Goal: Transaction & Acquisition: Purchase product/service

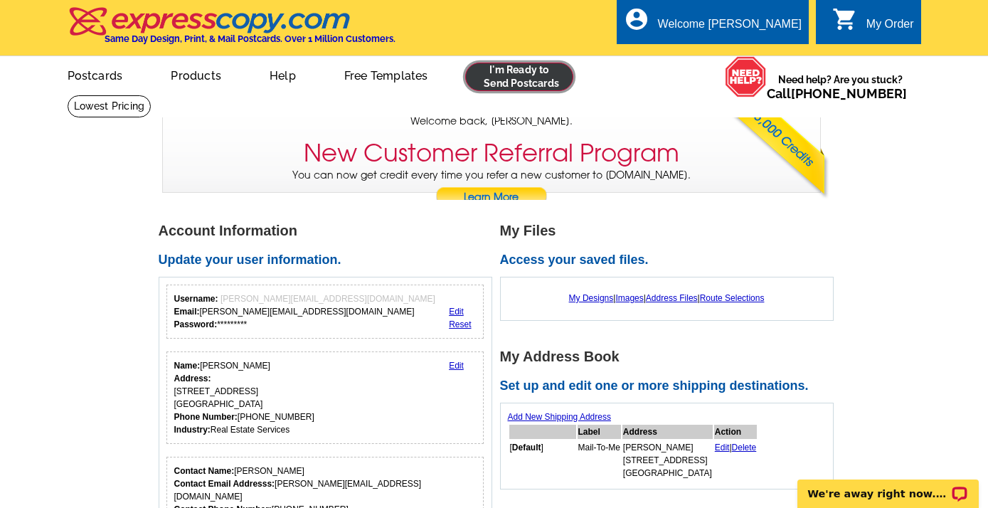
click at [524, 74] on link at bounding box center [519, 77] width 109 height 28
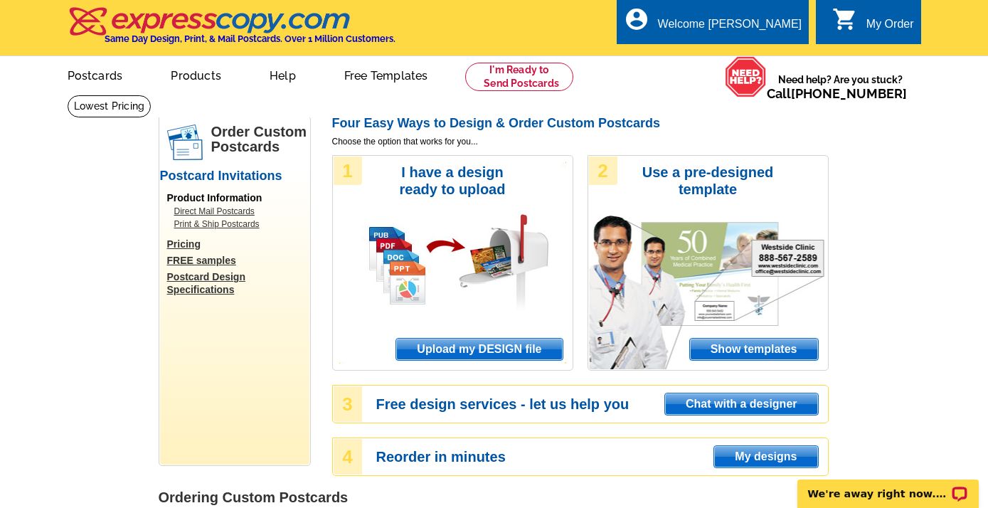
click at [455, 349] on span "Upload my DESIGN file" at bounding box center [479, 349] width 166 height 21
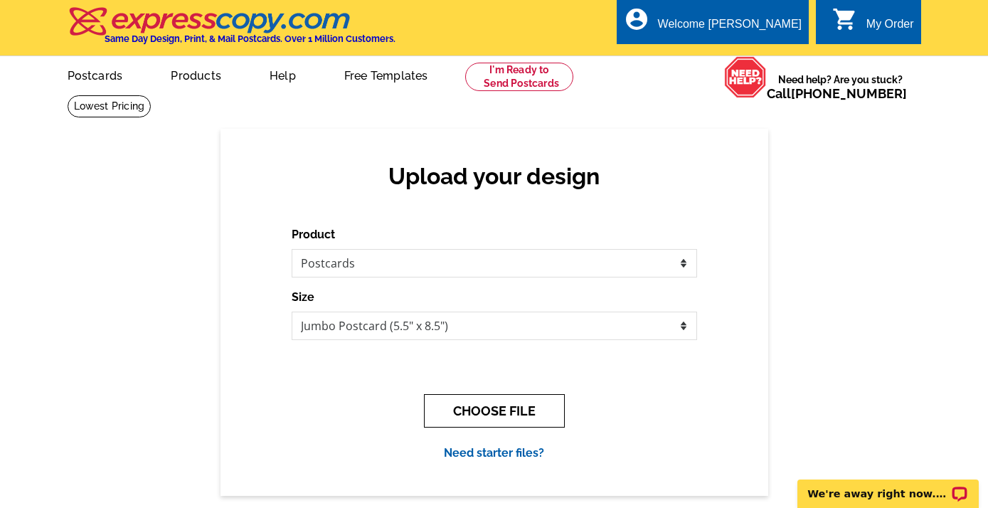
click at [486, 410] on button "CHOOSE FILE" at bounding box center [494, 410] width 141 height 33
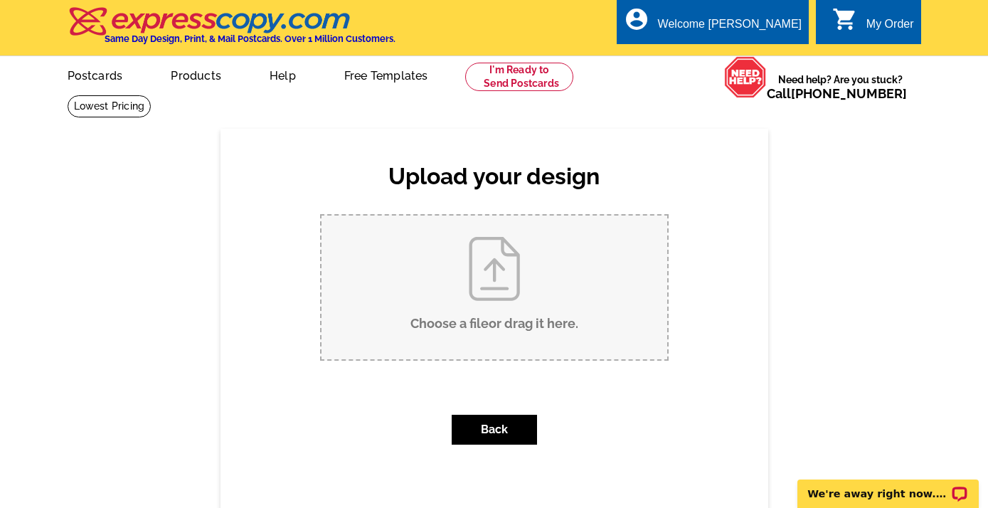
click at [488, 296] on input "Choose a file or drag it here ." at bounding box center [495, 288] width 346 height 144
type input "C:\fakepath\POSTCARD US FRONT-JUMBO 9-1-25.pdf"
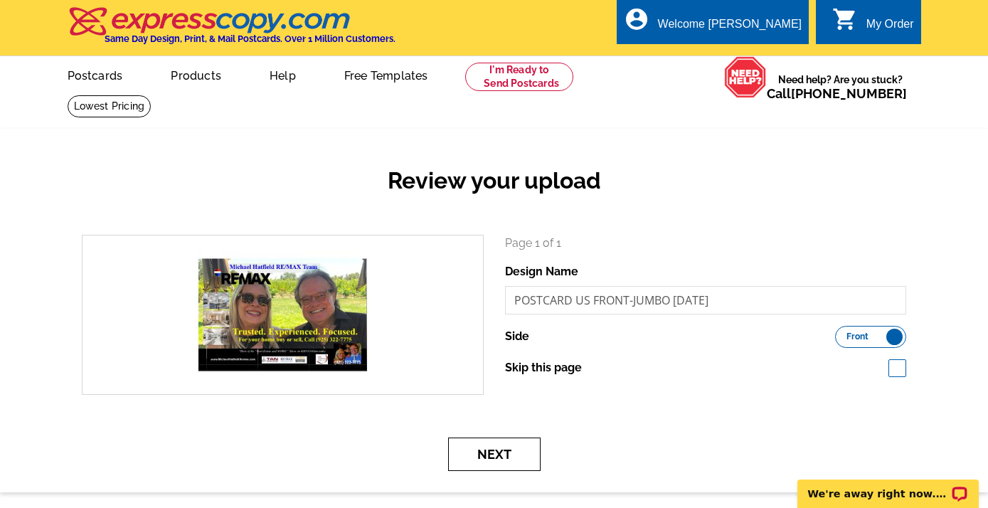
click at [504, 448] on button "Next" at bounding box center [494, 454] width 93 height 33
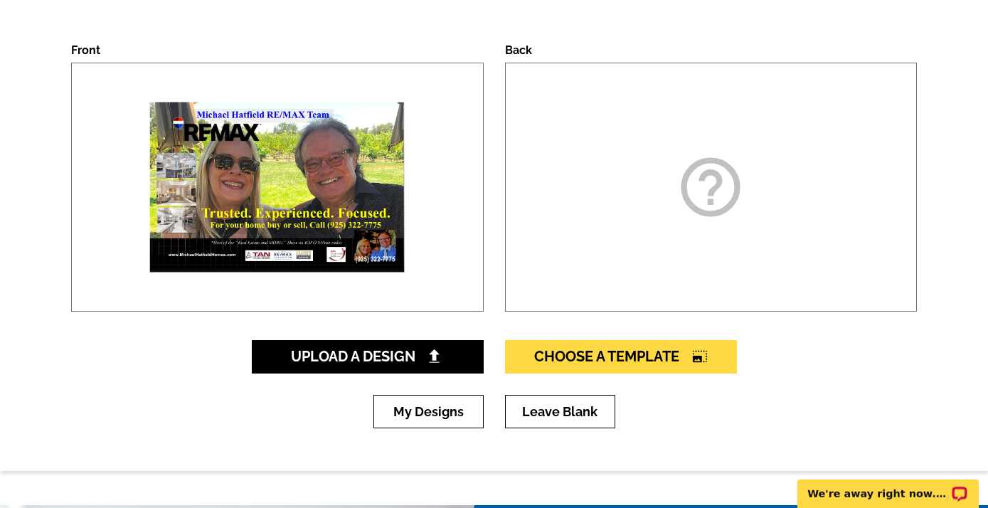
scroll to position [253, 0]
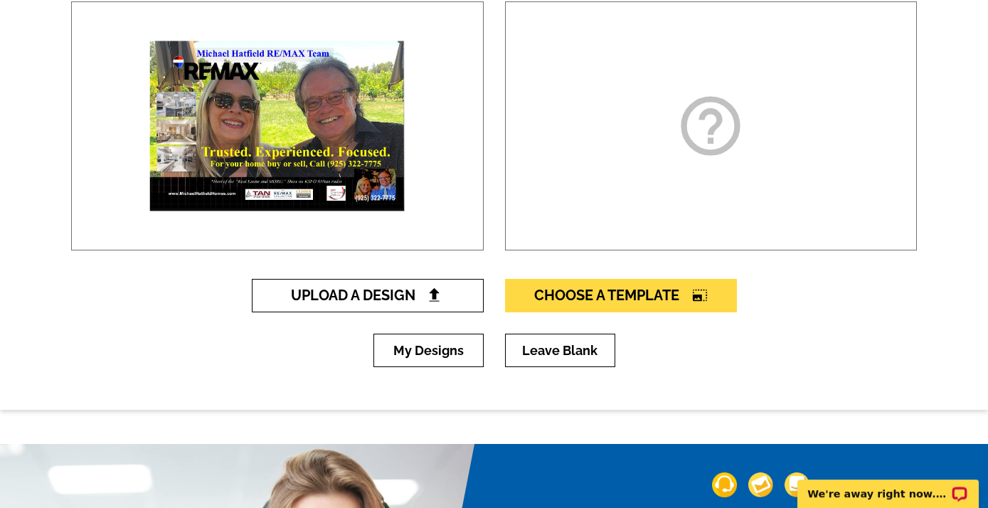
click at [406, 293] on span "Upload A Design" at bounding box center [367, 295] width 153 height 17
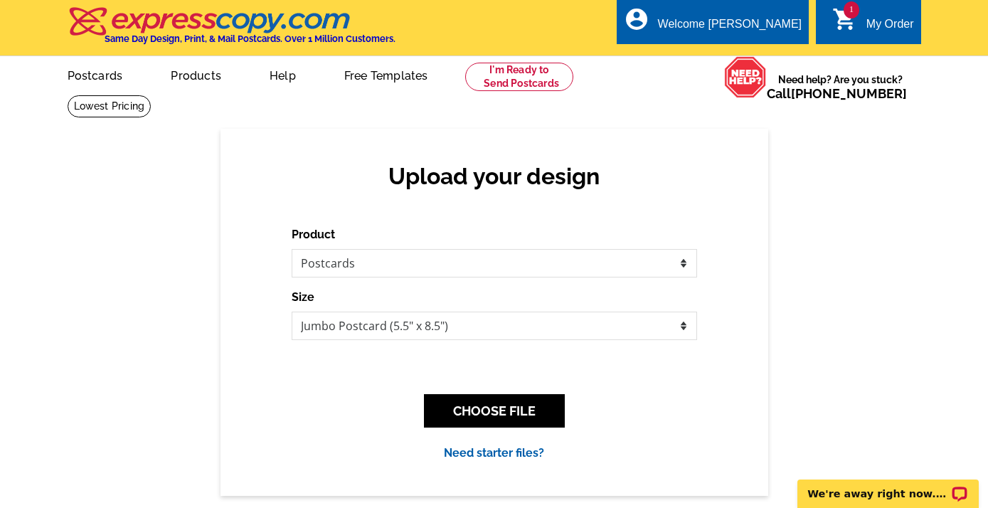
click at [797, 372] on div "Upload your design Product Please select the type of file... Postcards Business…" at bounding box center [494, 312] width 988 height 366
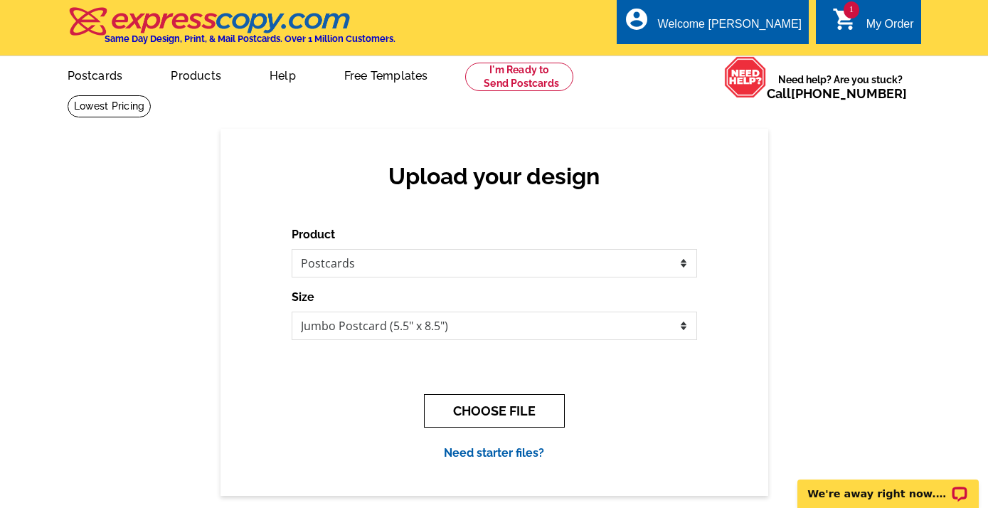
click at [505, 414] on button "CHOOSE FILE" at bounding box center [494, 410] width 141 height 33
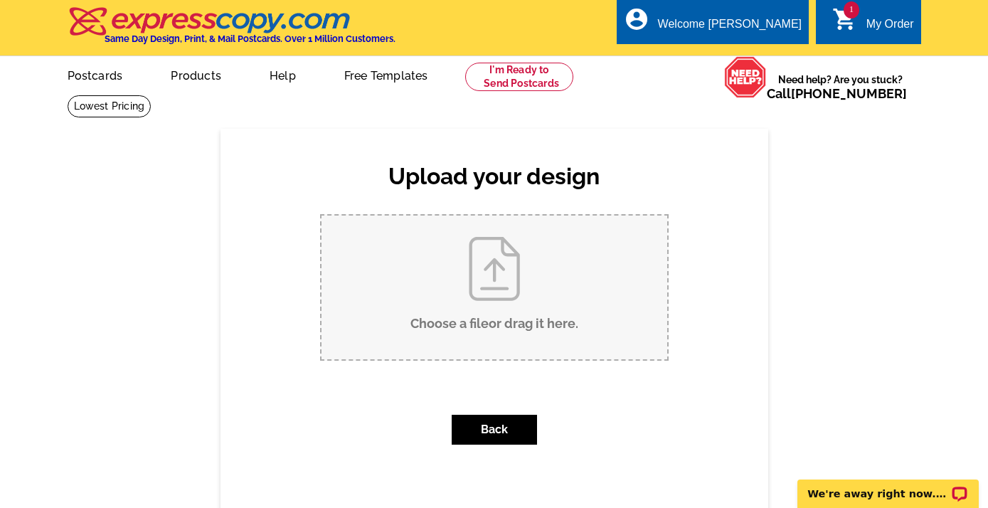
click at [497, 294] on input "Choose a file or drag it here ." at bounding box center [495, 288] width 346 height 144
type input "C:\fakepath\POSTCARD US REAR JUMBO 9-1-25-.pdf"
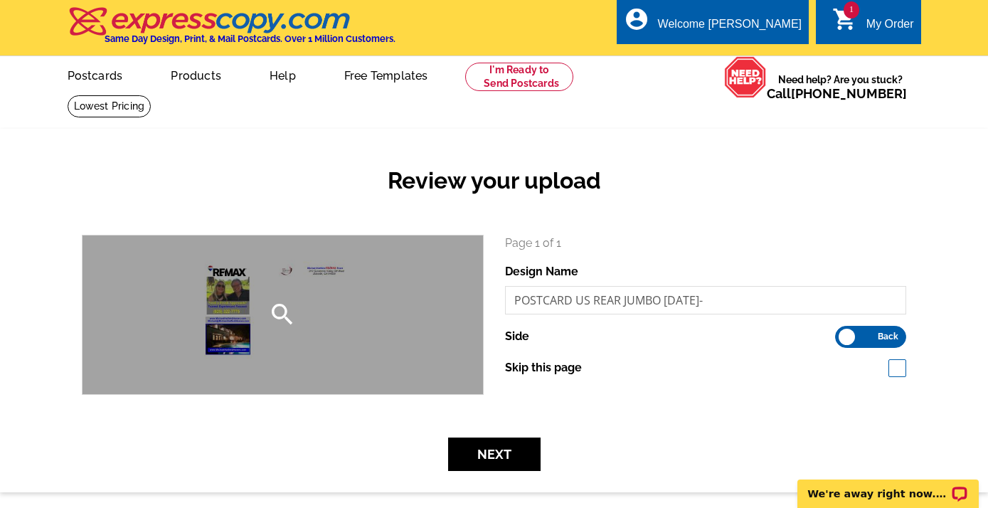
click at [233, 339] on div "search" at bounding box center [283, 315] width 401 height 159
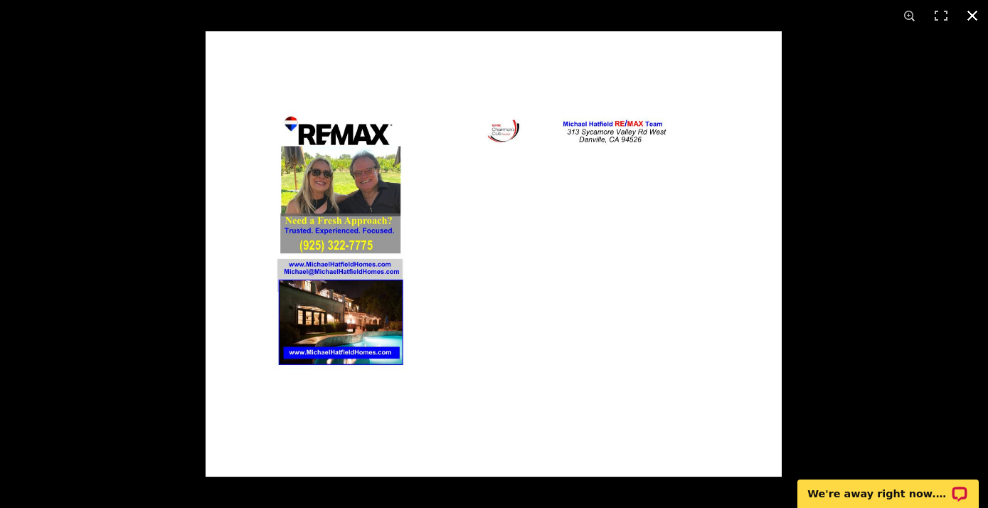
click at [971, 14] on button at bounding box center [972, 15] width 31 height 31
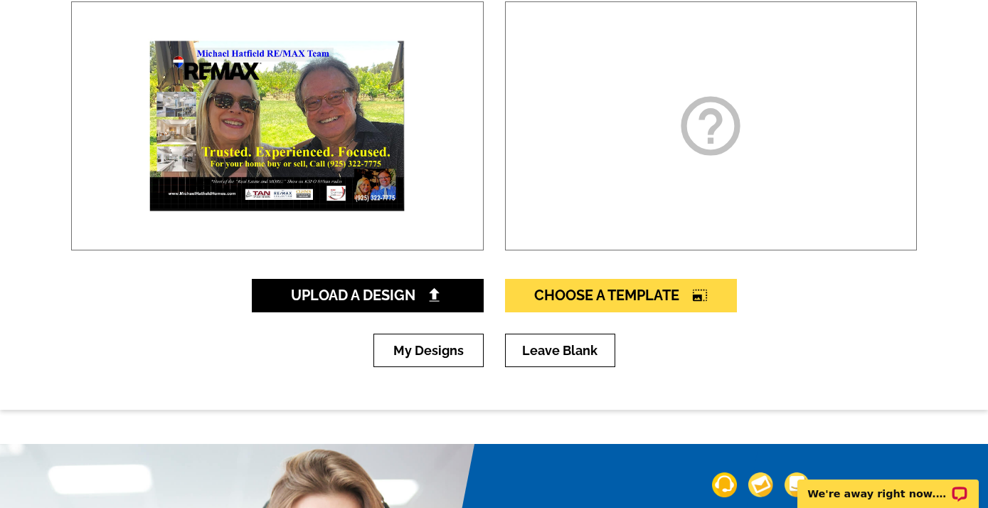
click at [731, 121] on icon "help_outline" at bounding box center [710, 125] width 71 height 71
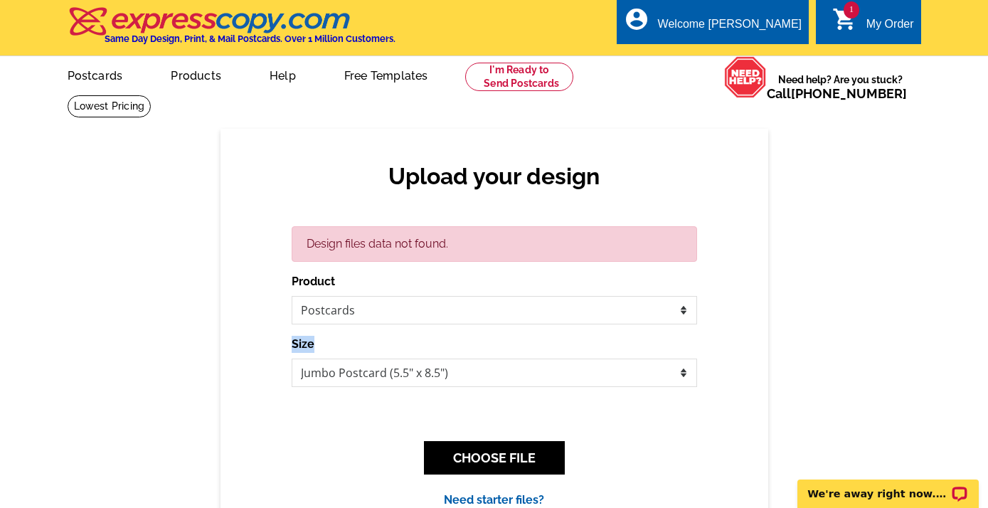
click at [690, 392] on div "Design files data not found. Product Please select the type of file... Postcard…" at bounding box center [495, 367] width 406 height 283
click at [526, 447] on button "CHOOSE FILE" at bounding box center [494, 457] width 141 height 33
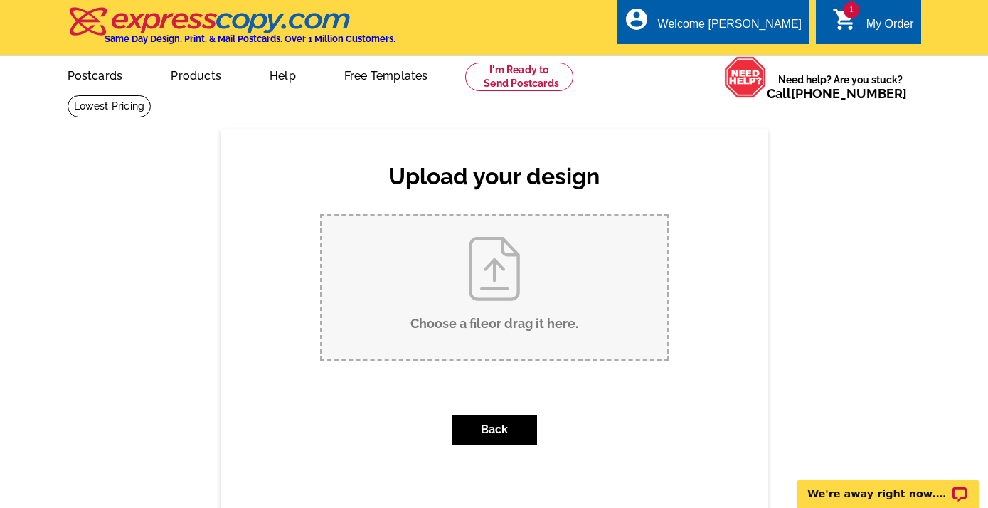
click at [511, 288] on input "Choose a file or drag it here ." at bounding box center [495, 288] width 346 height 144
type input "C:\fakepath\POSTCARD US REAR JUMBO 9-1-25-.pdf"
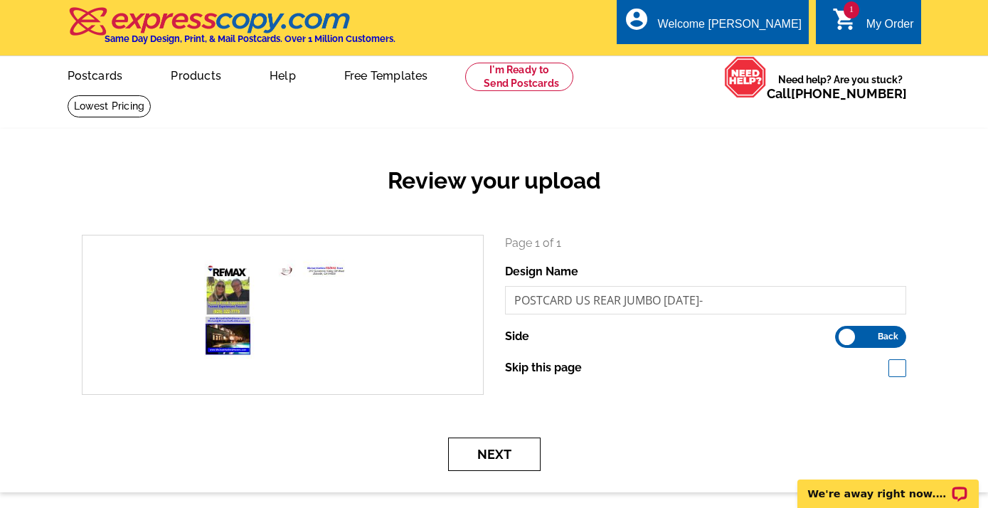
click at [512, 463] on button "Next" at bounding box center [494, 454] width 93 height 33
click at [511, 451] on button "Next" at bounding box center [494, 454] width 93 height 33
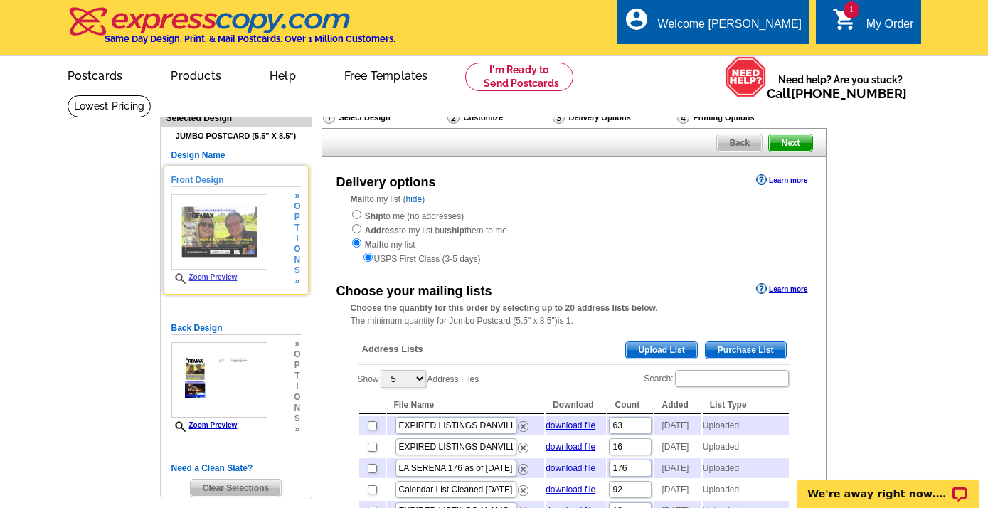
click at [220, 279] on link "Zoom Preview" at bounding box center [205, 277] width 66 height 8
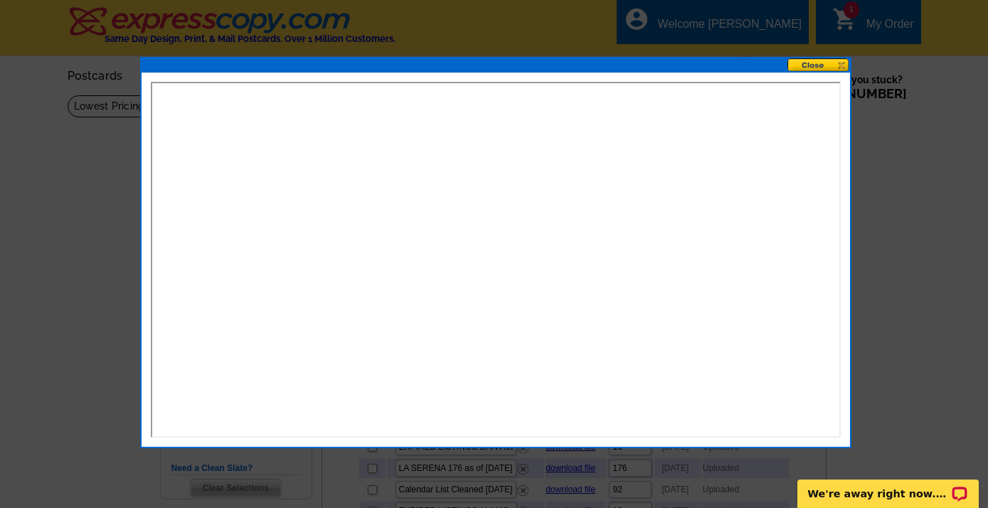
click at [813, 63] on button at bounding box center [819, 65] width 63 height 14
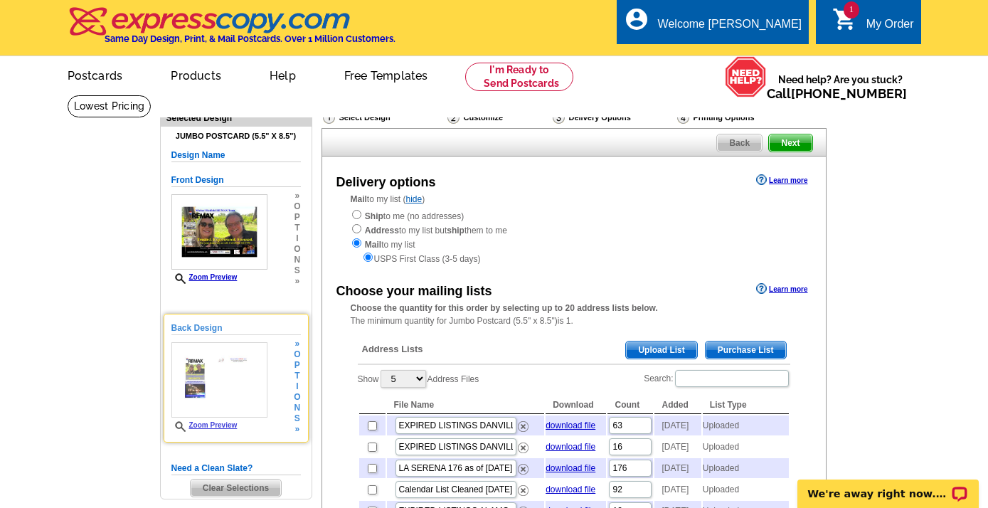
click at [223, 421] on div "Zoom Preview" at bounding box center [220, 387] width 96 height 90
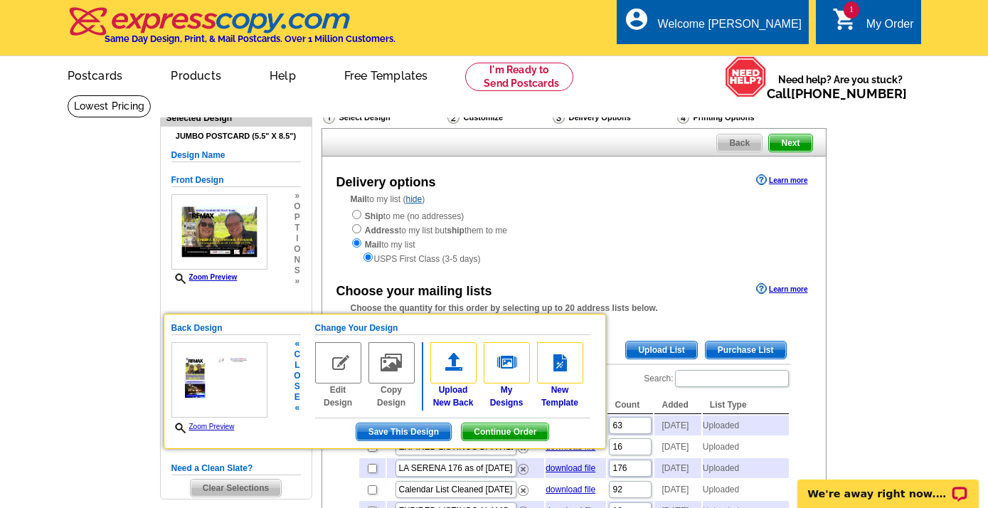
click at [215, 427] on link "Zoom Preview" at bounding box center [203, 427] width 63 height 8
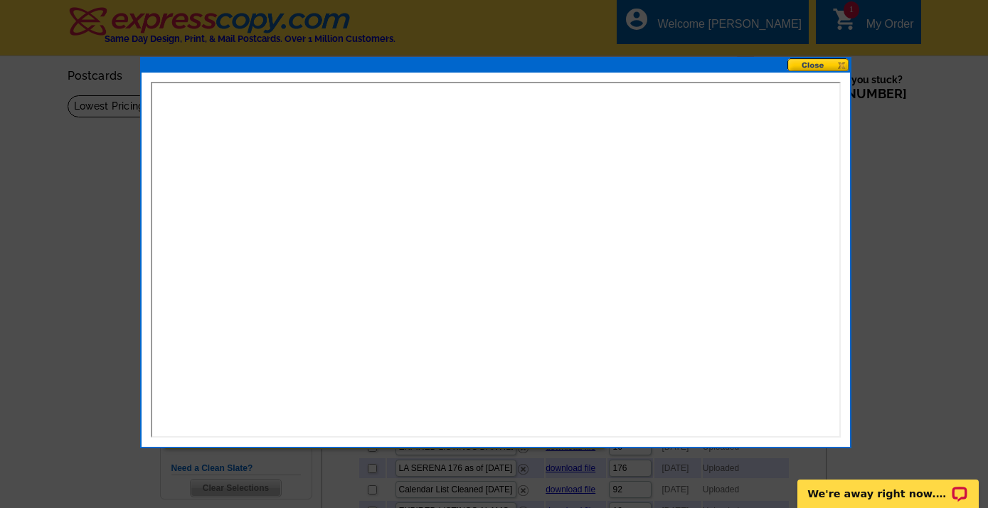
click at [829, 62] on button at bounding box center [819, 65] width 63 height 14
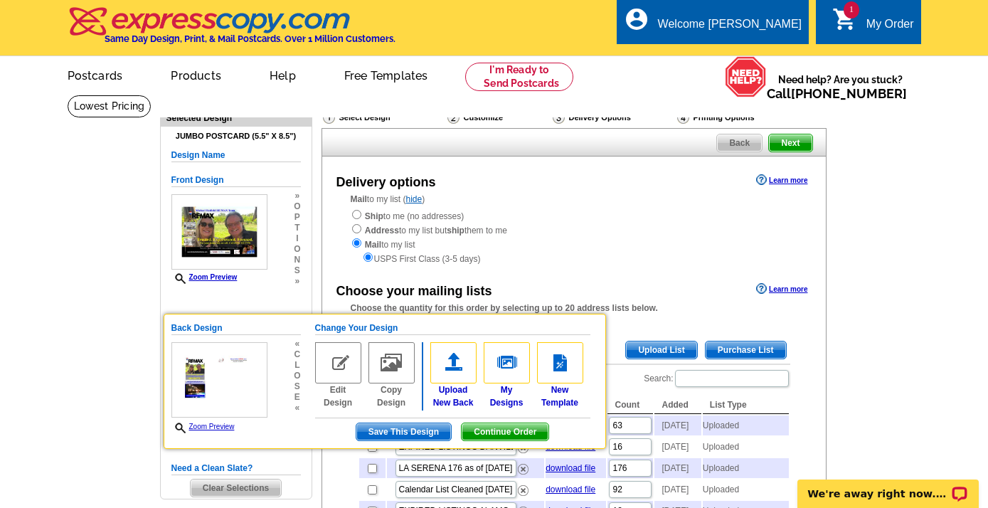
click at [628, 249] on div "Ship to me (no addresses) Address to my list but ship them to me Mail to my lis…" at bounding box center [574, 237] width 447 height 57
click at [495, 427] on span "Continue Order" at bounding box center [505, 431] width 87 height 17
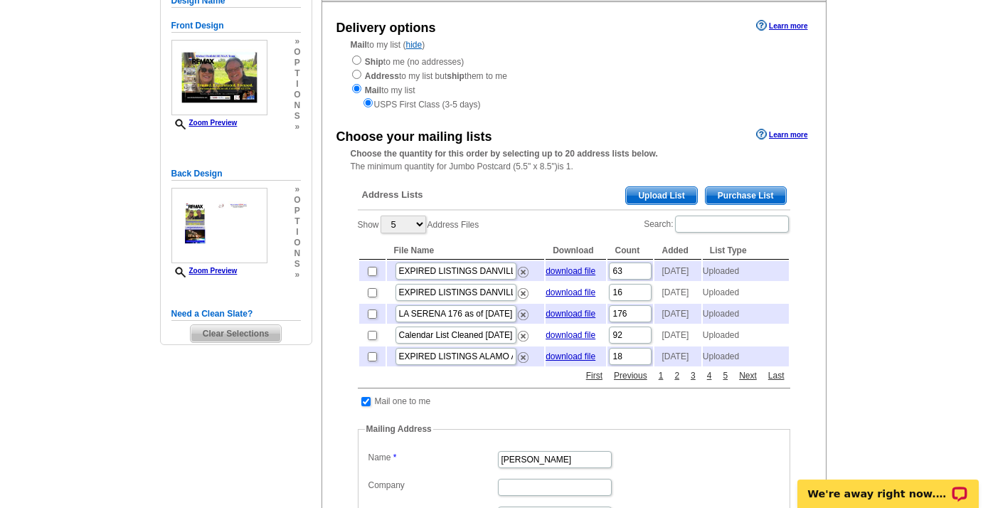
scroll to position [155, 0]
click at [368, 313] on input "checkbox" at bounding box center [372, 313] width 9 height 9
checkbox input "true"
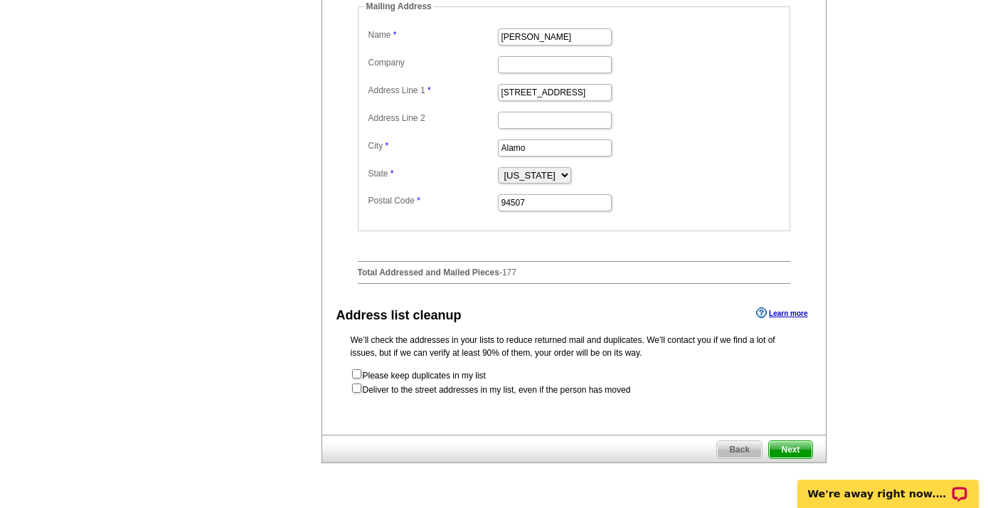
scroll to position [580, 0]
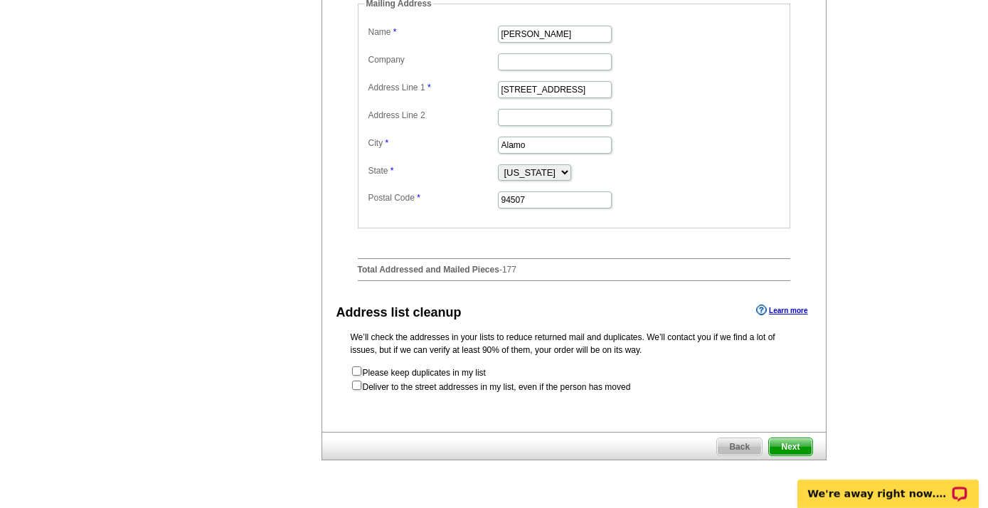
click at [794, 441] on span "Next" at bounding box center [790, 446] width 43 height 17
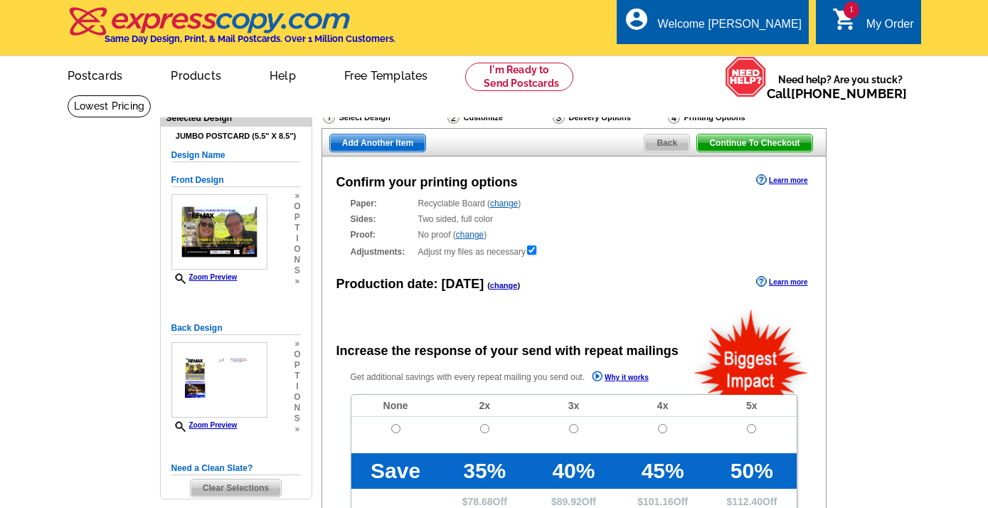
radio input "false"
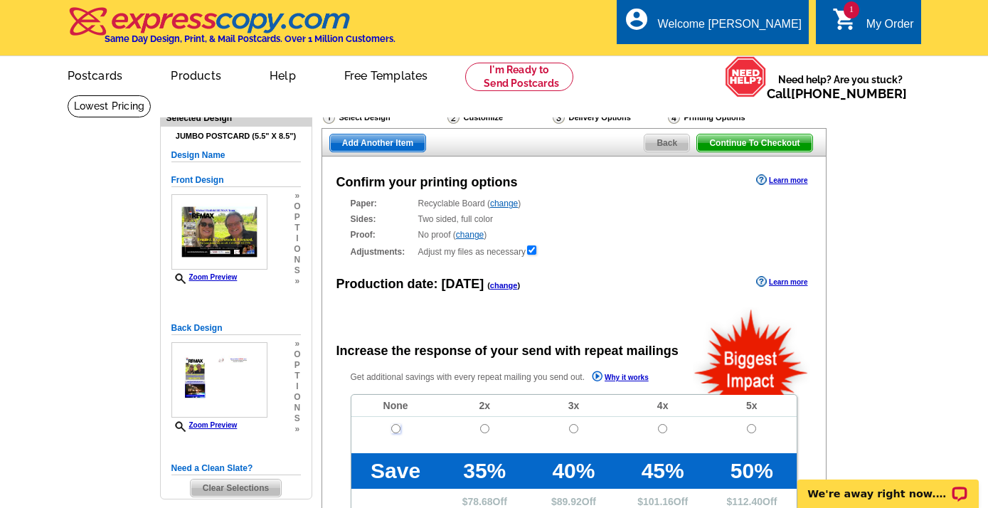
click at [394, 431] on input "radio" at bounding box center [395, 428] width 9 height 9
radio input "true"
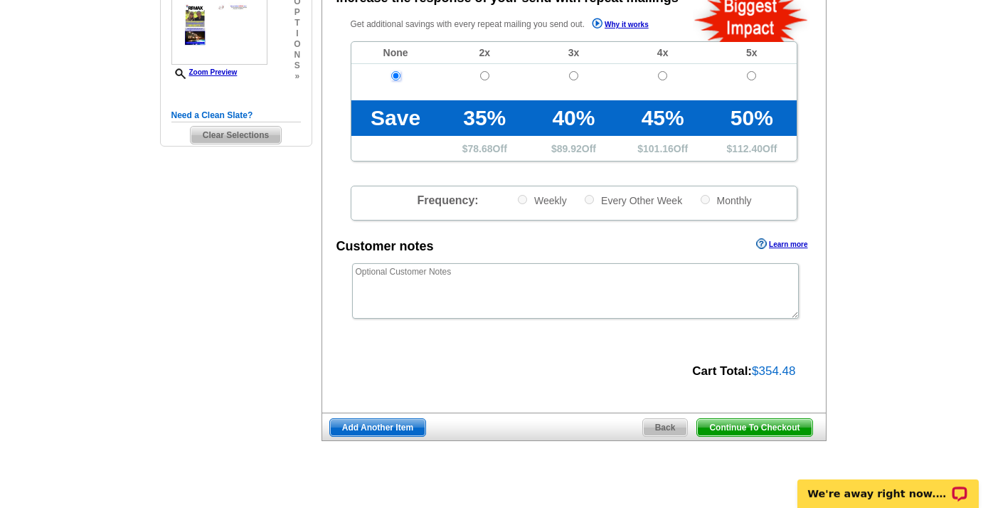
scroll to position [352, 0]
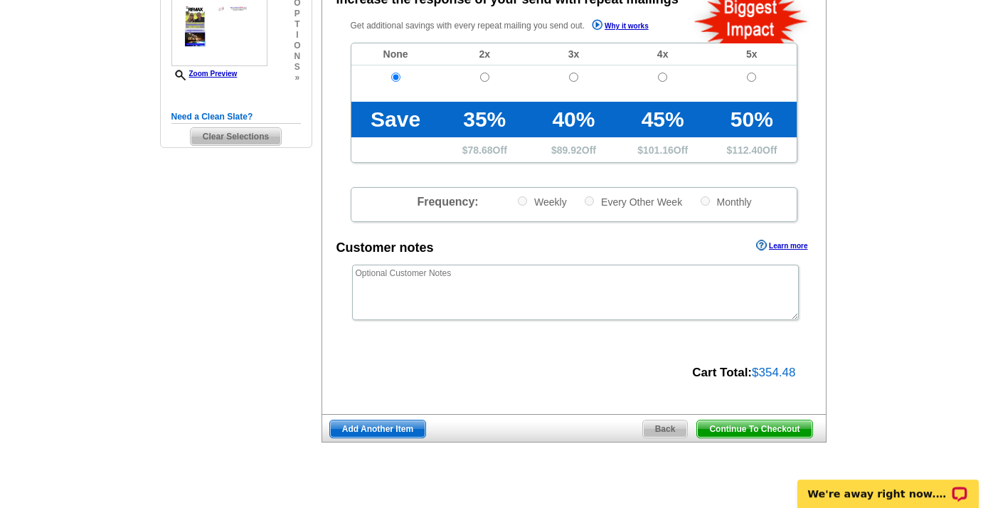
click at [768, 431] on span "Continue To Checkout" at bounding box center [754, 429] width 115 height 17
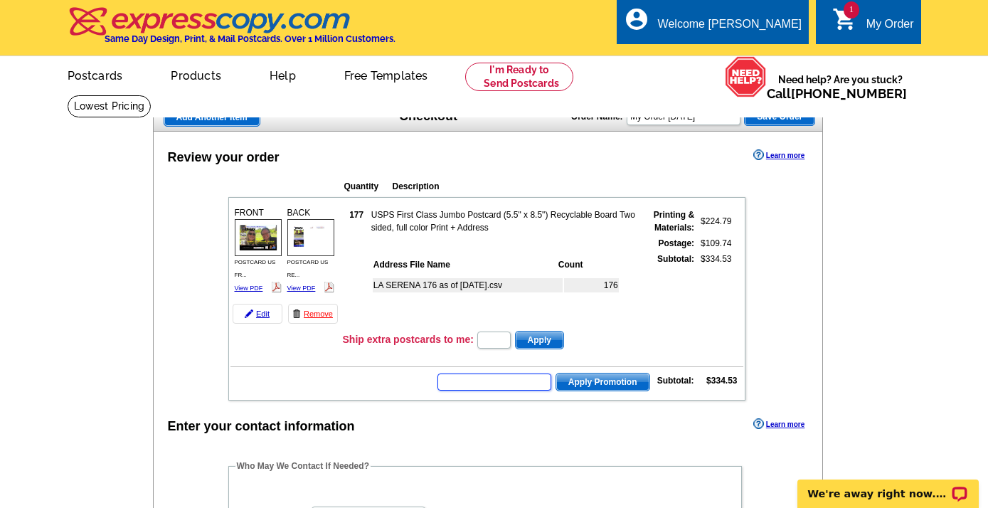
click at [465, 380] on input "text" at bounding box center [495, 382] width 114 height 17
type input "SMS50m"
click at [605, 378] on span "Apply Promotion" at bounding box center [602, 382] width 93 height 17
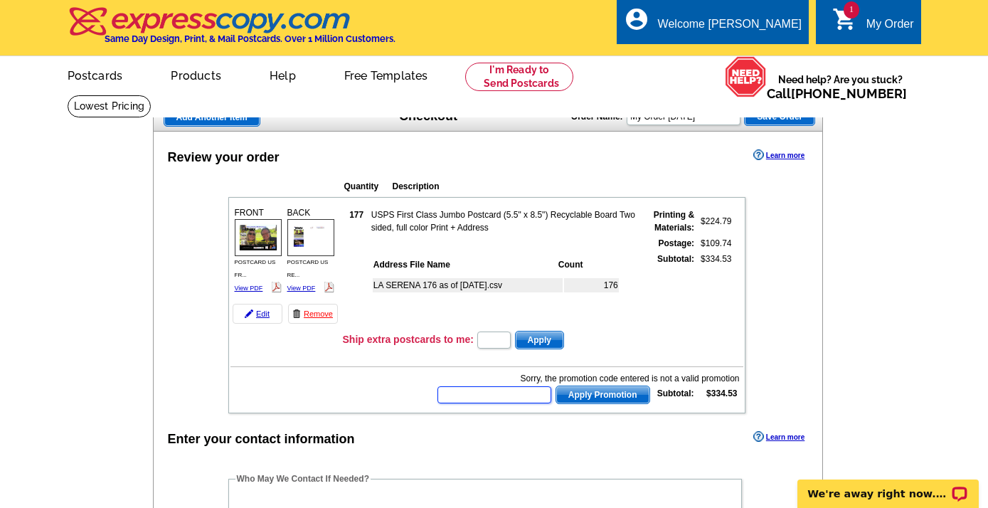
click at [484, 395] on input "text" at bounding box center [495, 394] width 114 height 17
click at [458, 400] on input "text" at bounding box center [495, 394] width 114 height 17
type input "SMS50m"
click at [552, 430] on div "Enter your contact information Learn more" at bounding box center [489, 438] width 670 height 21
